Goal: Check status: Check status

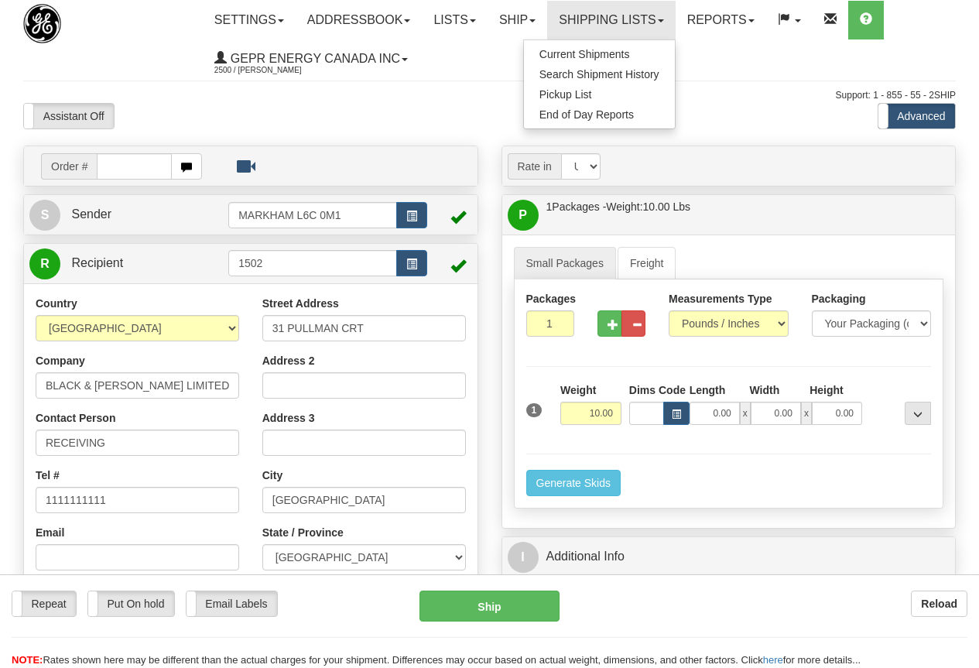
select select "2"
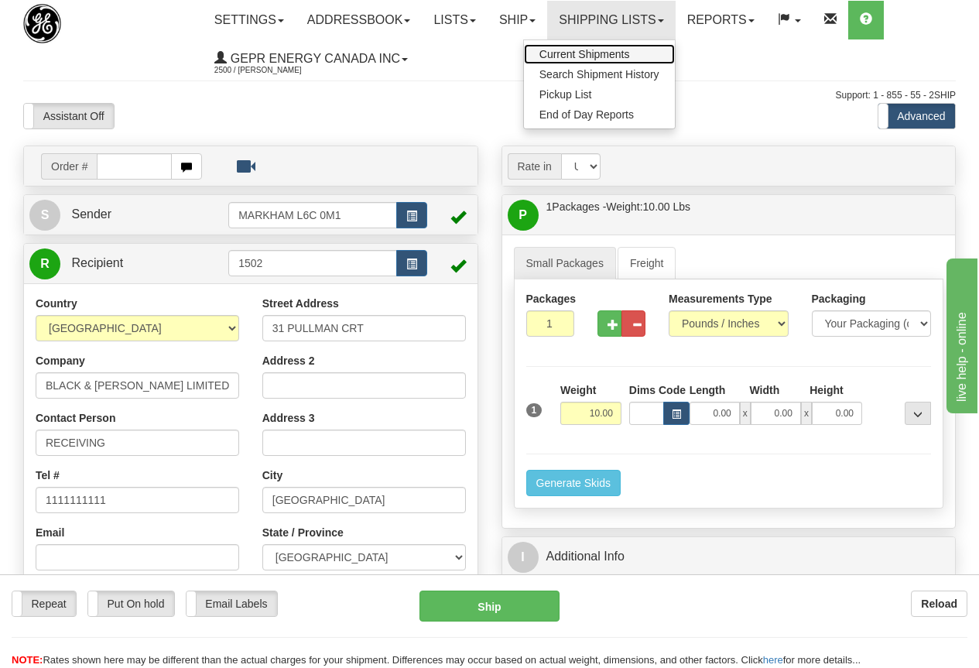
click at [608, 50] on span "Current Shipments" at bounding box center [585, 54] width 91 height 12
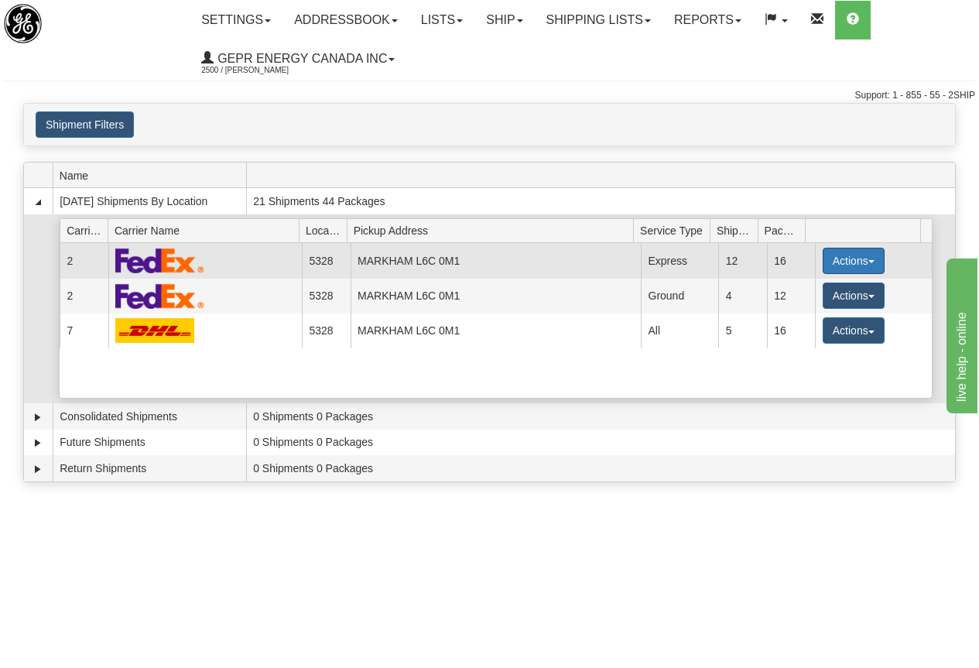
click at [843, 262] on button "Actions" at bounding box center [854, 261] width 62 height 26
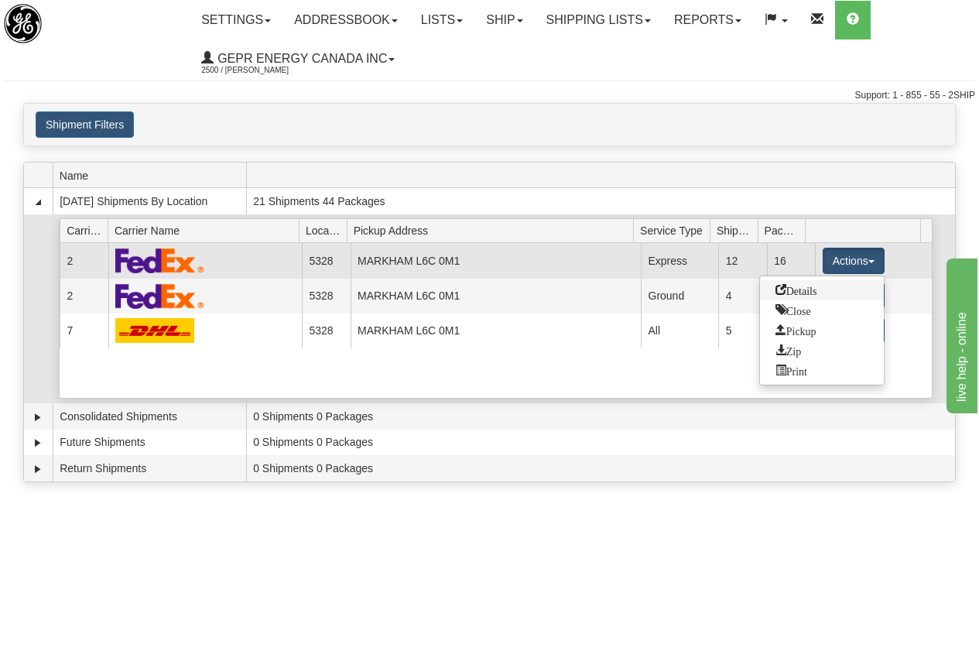
click at [799, 291] on span "Details" at bounding box center [797, 289] width 42 height 11
